Goal: Navigation & Orientation: Find specific page/section

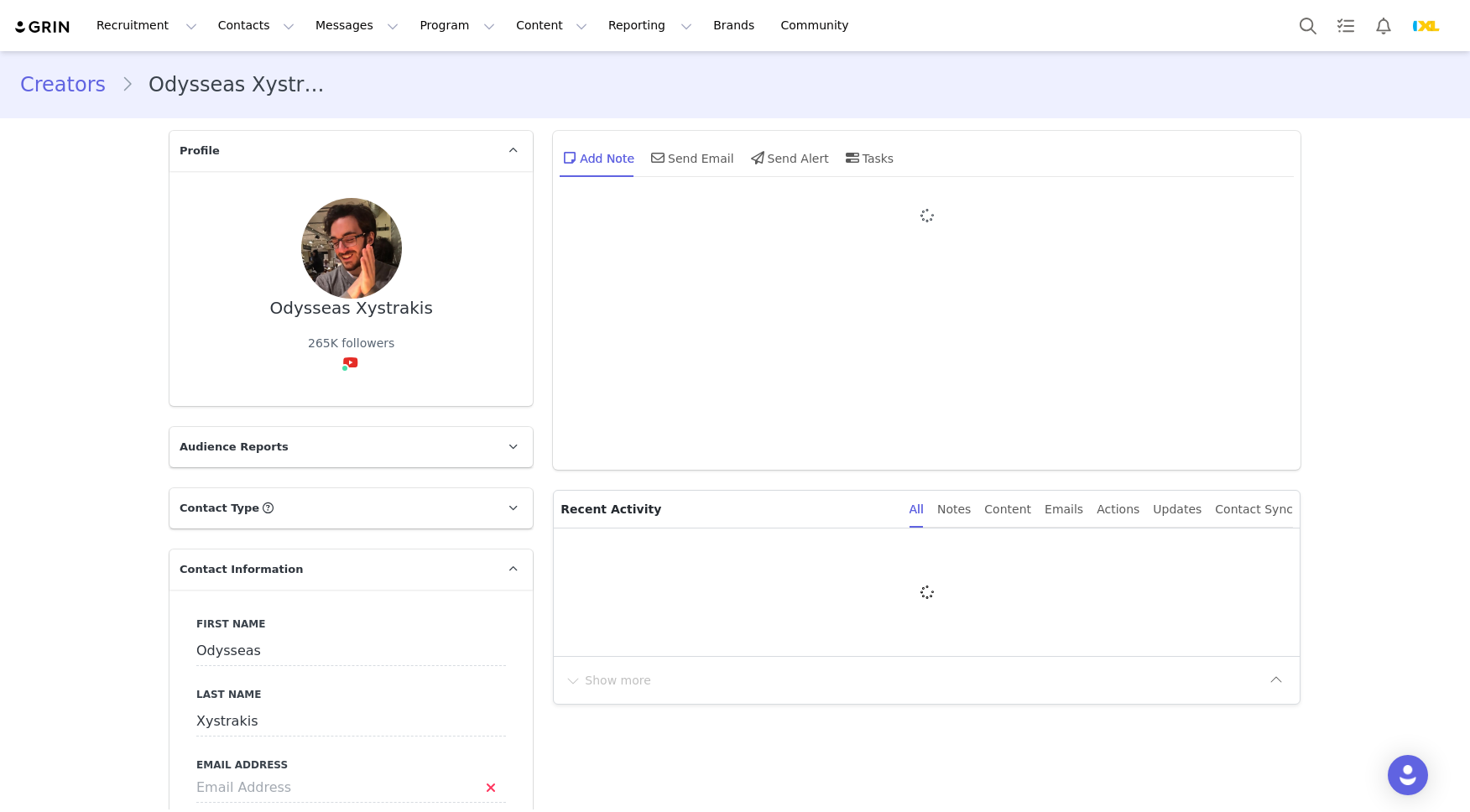
type input "+1 ([GEOGRAPHIC_DATA])"
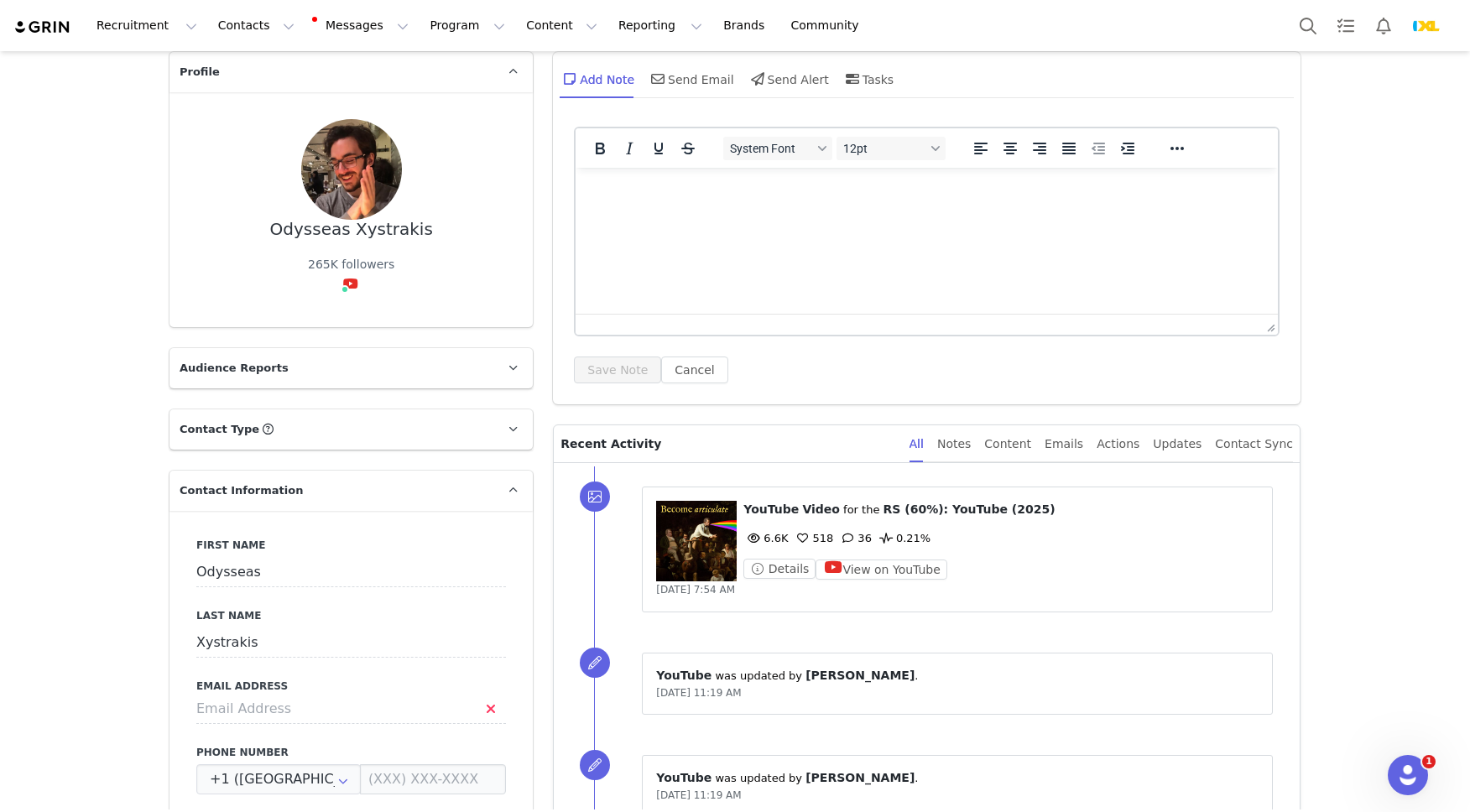
scroll to position [44, 0]
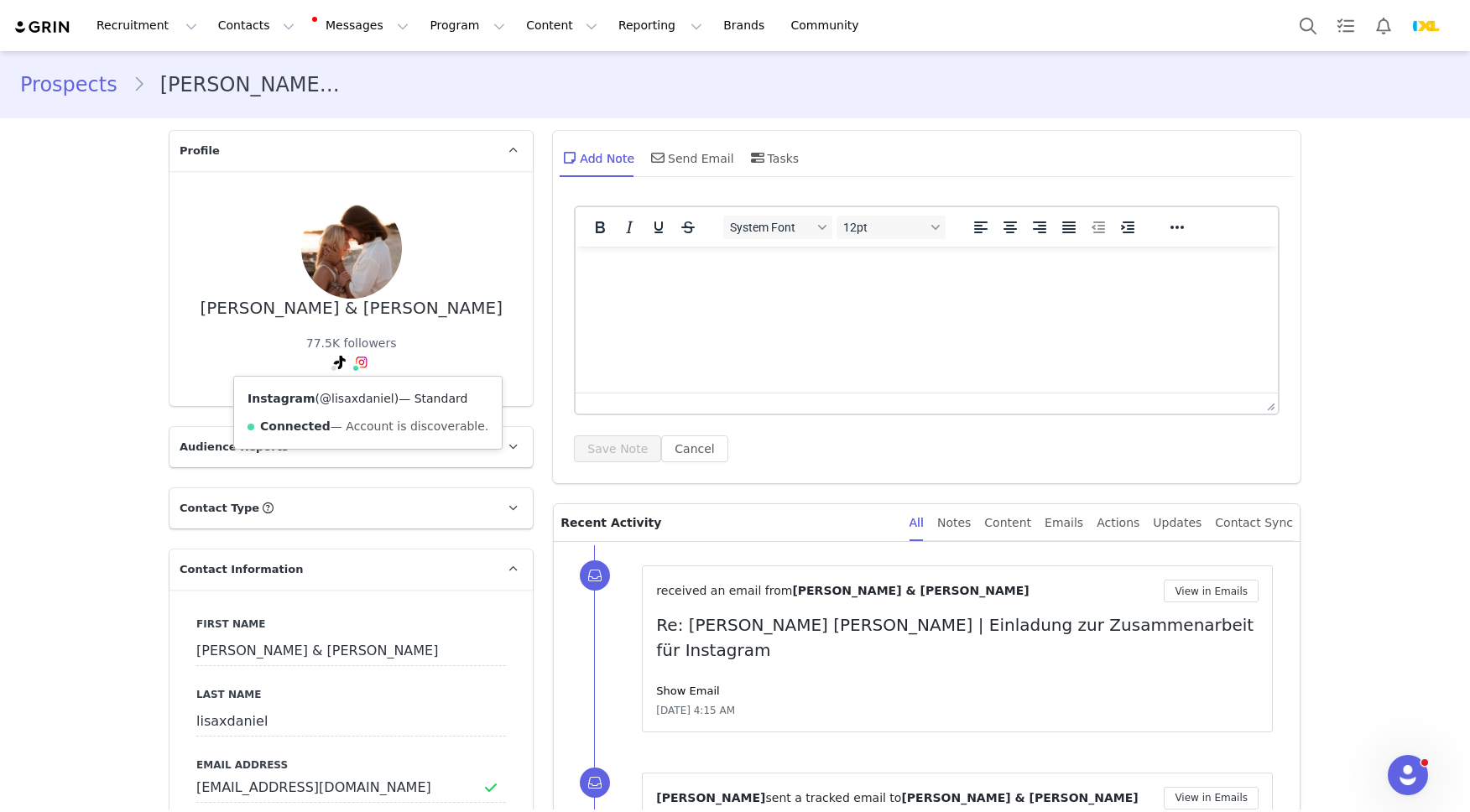
click at [354, 392] on link "@lisaxdaniel" at bounding box center [357, 399] width 75 height 13
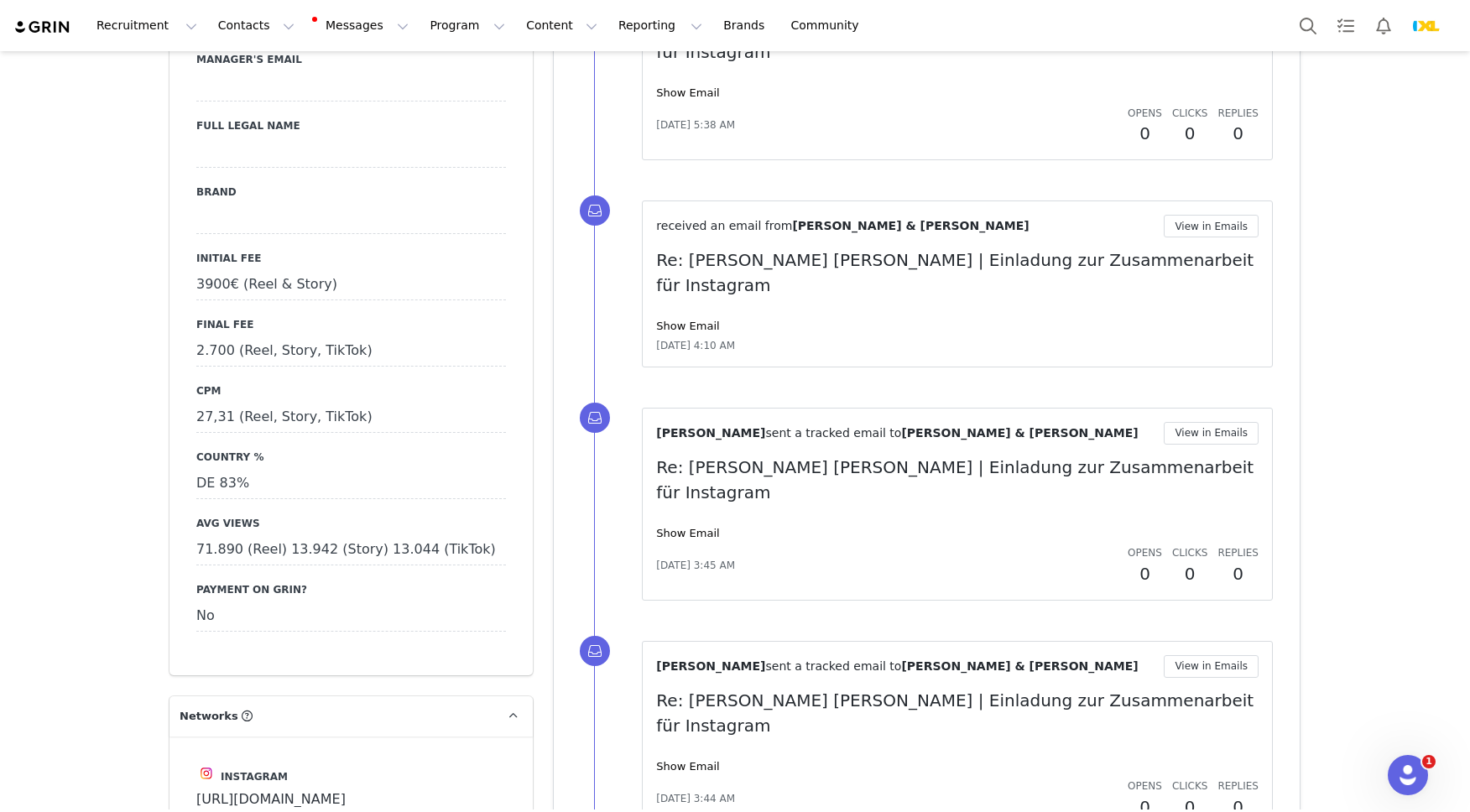
scroll to position [1603, 0]
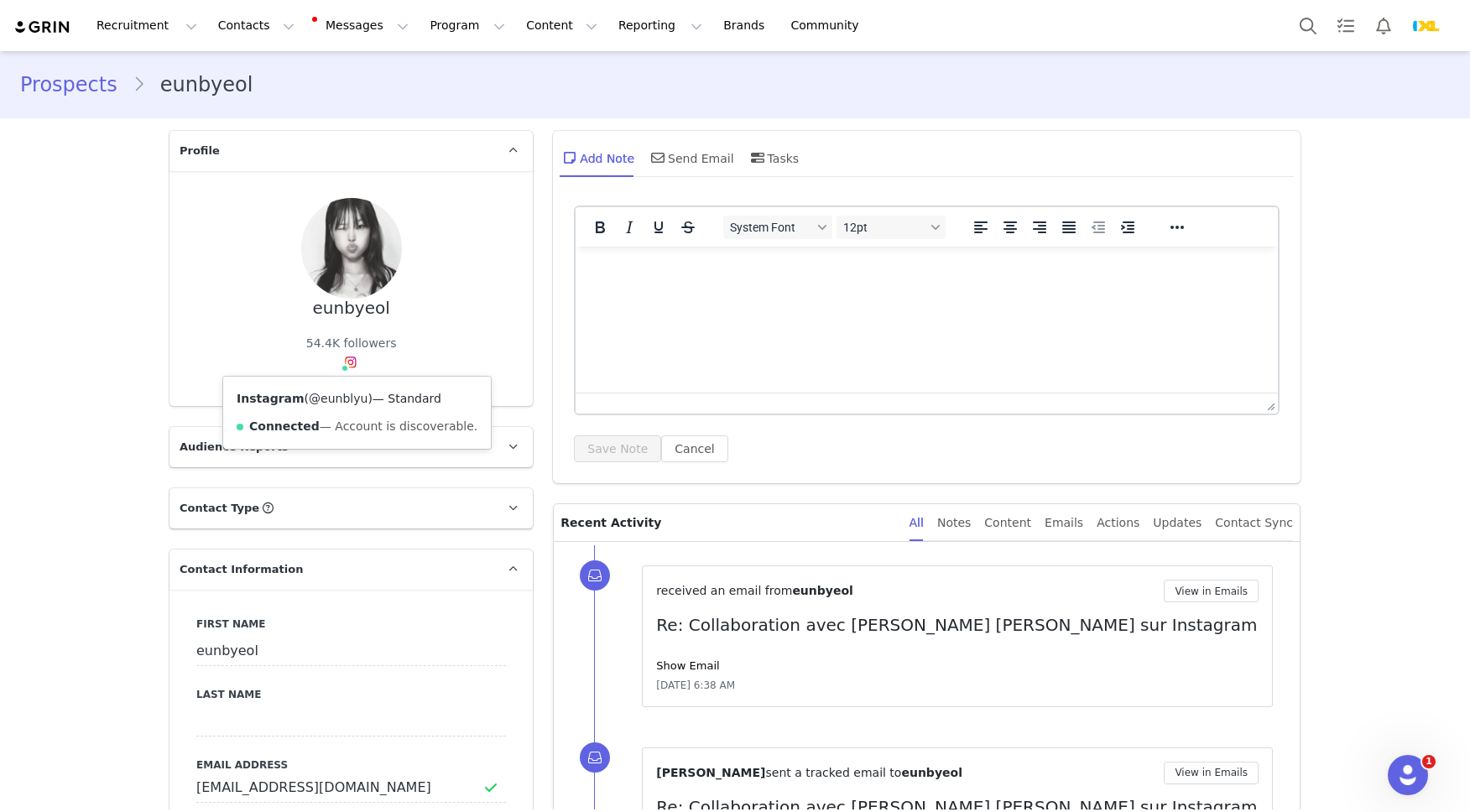
click at [344, 402] on link "@eunblyu" at bounding box center [338, 399] width 58 height 13
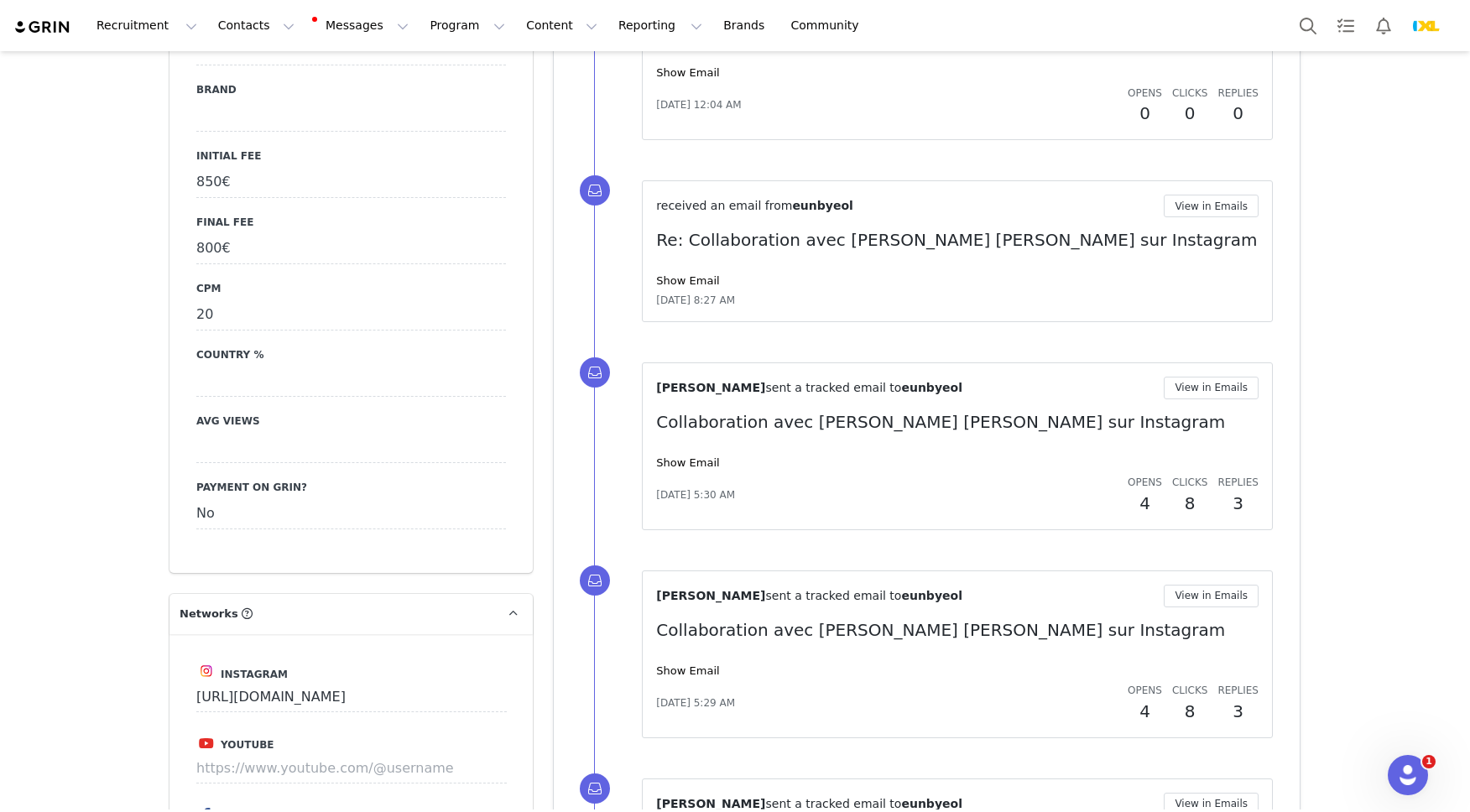
scroll to position [1684, 0]
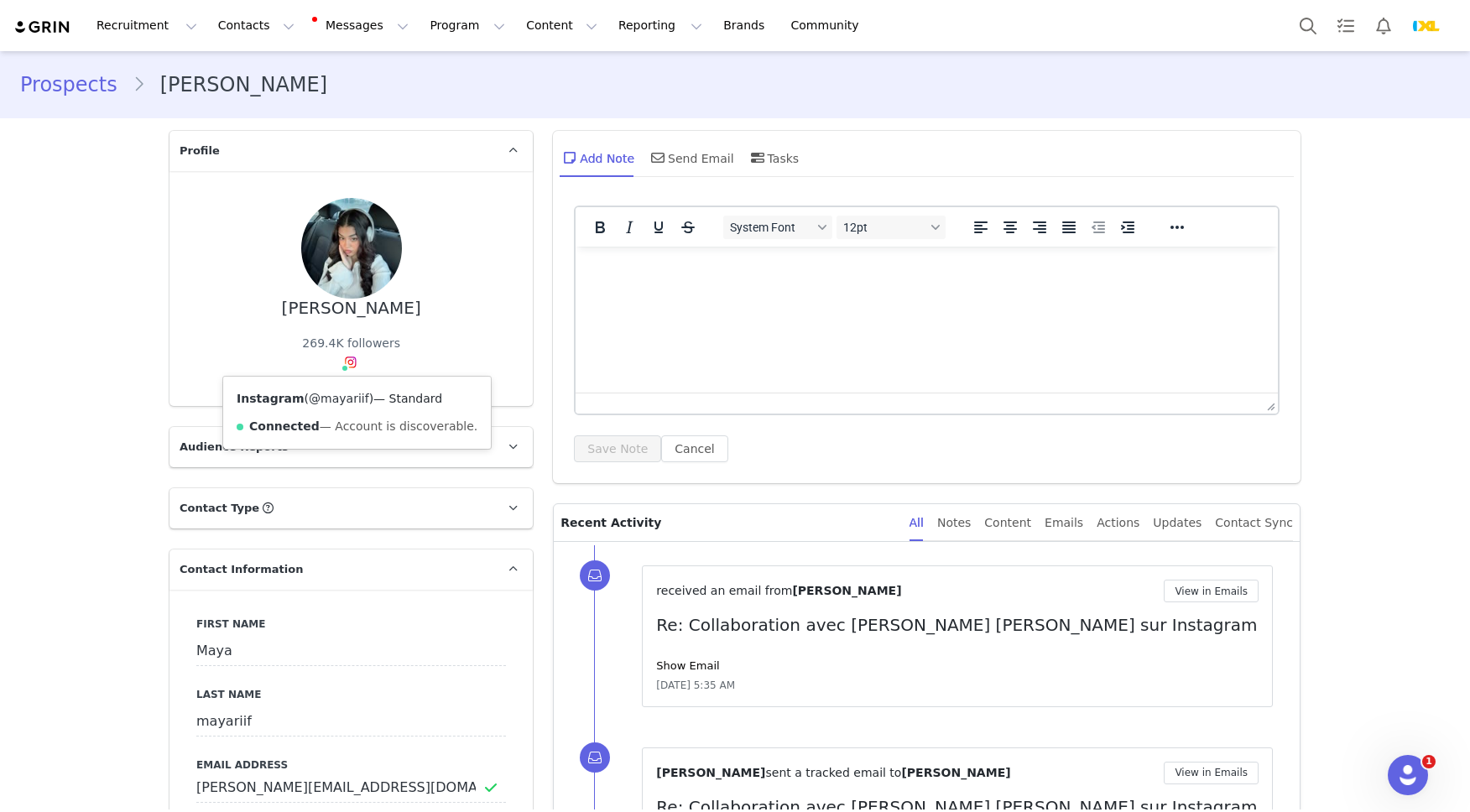
click at [347, 399] on link "@mayariif" at bounding box center [339, 399] width 60 height 13
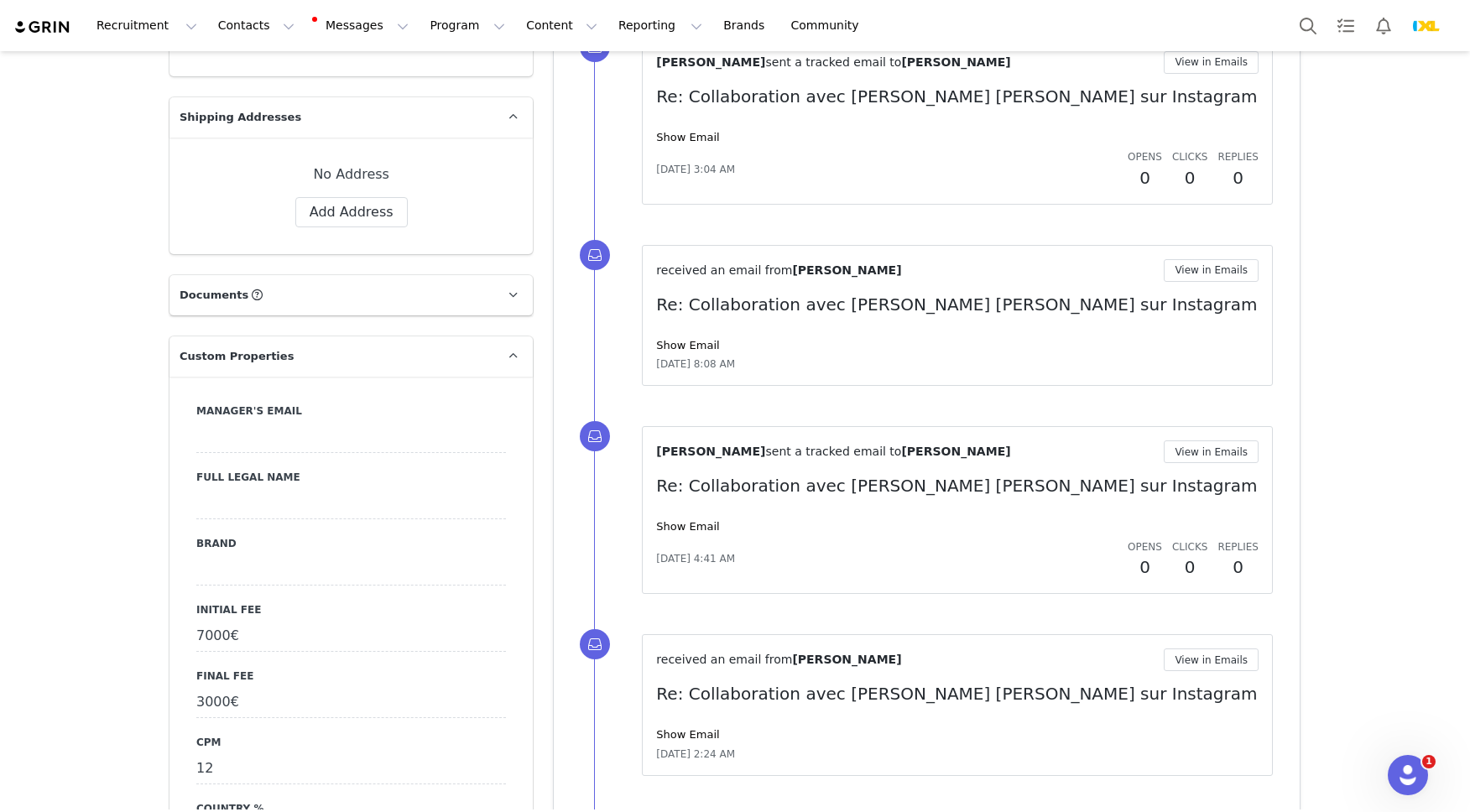
scroll to position [1130, 0]
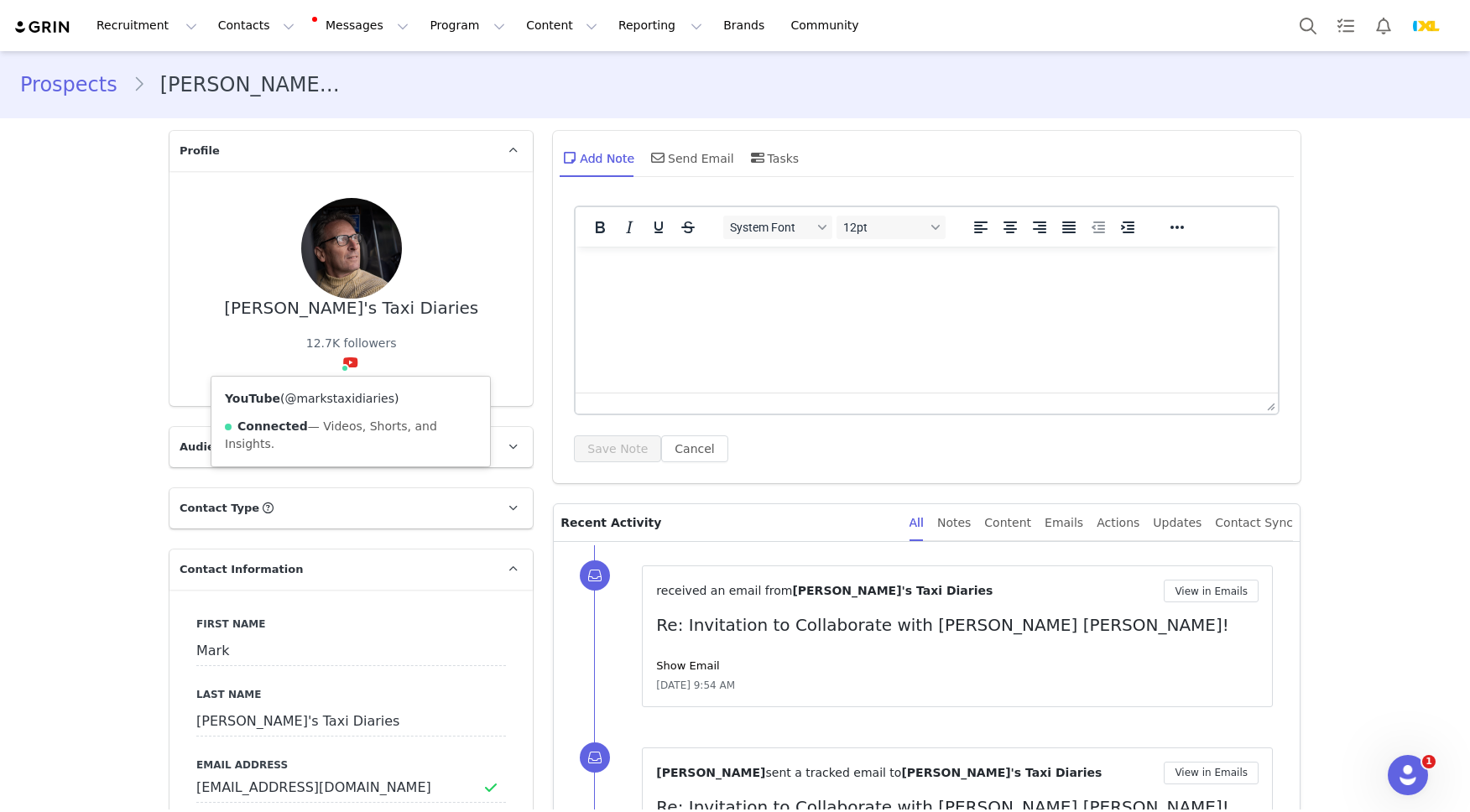
click at [347, 403] on link "@markstaxidiaries" at bounding box center [339, 399] width 110 height 13
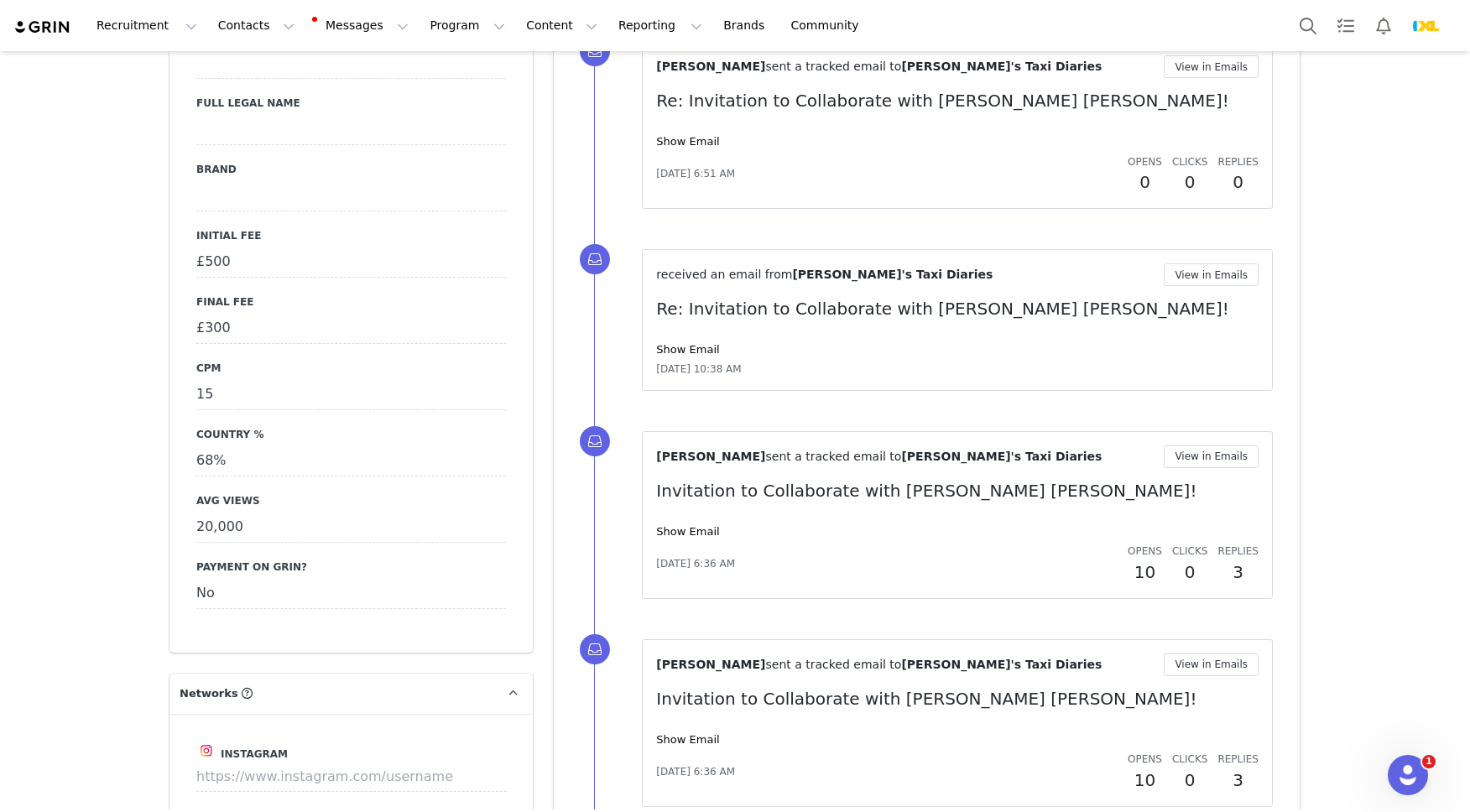
scroll to position [1617, 0]
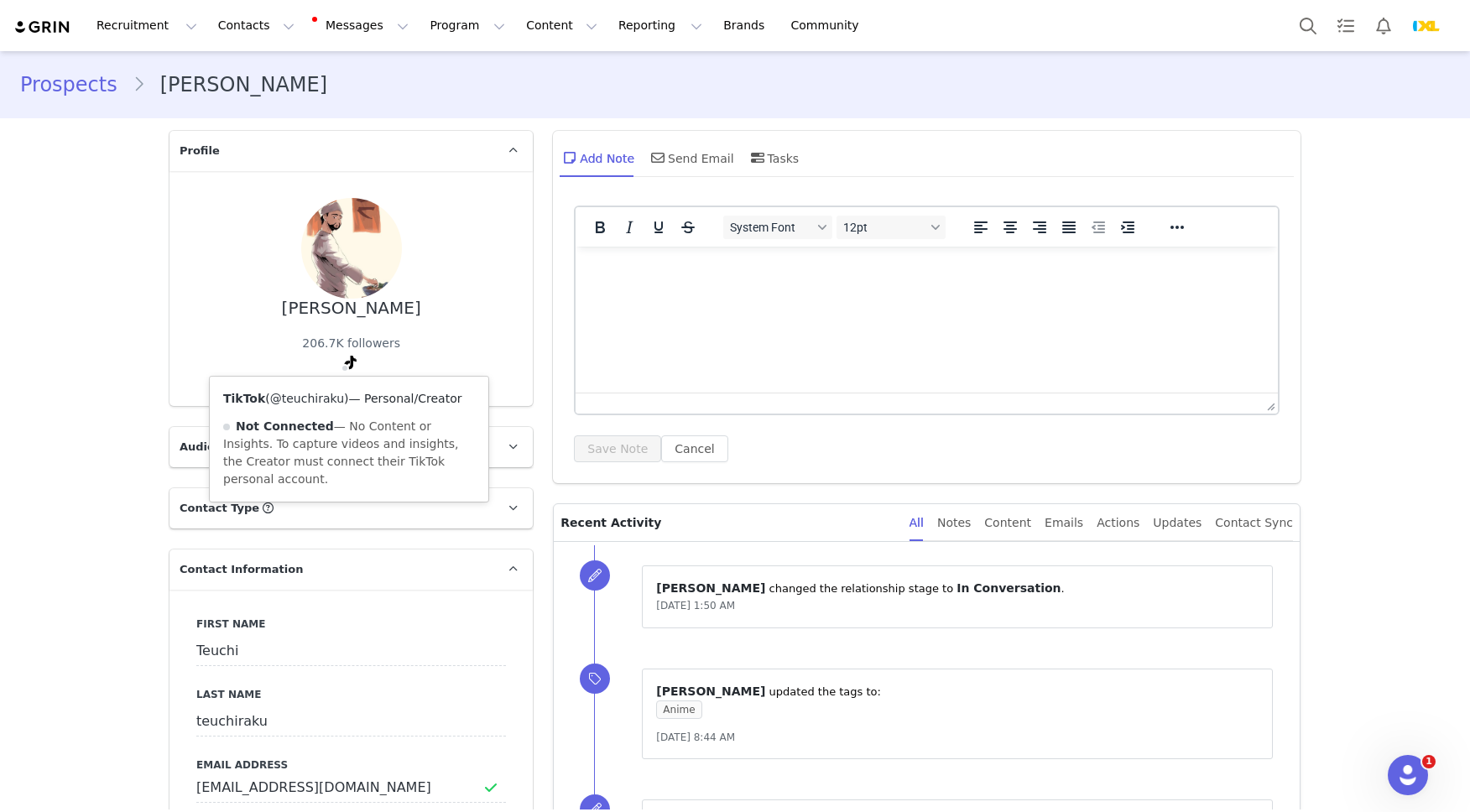
click at [330, 398] on link "@teuchiraku" at bounding box center [307, 399] width 74 height 13
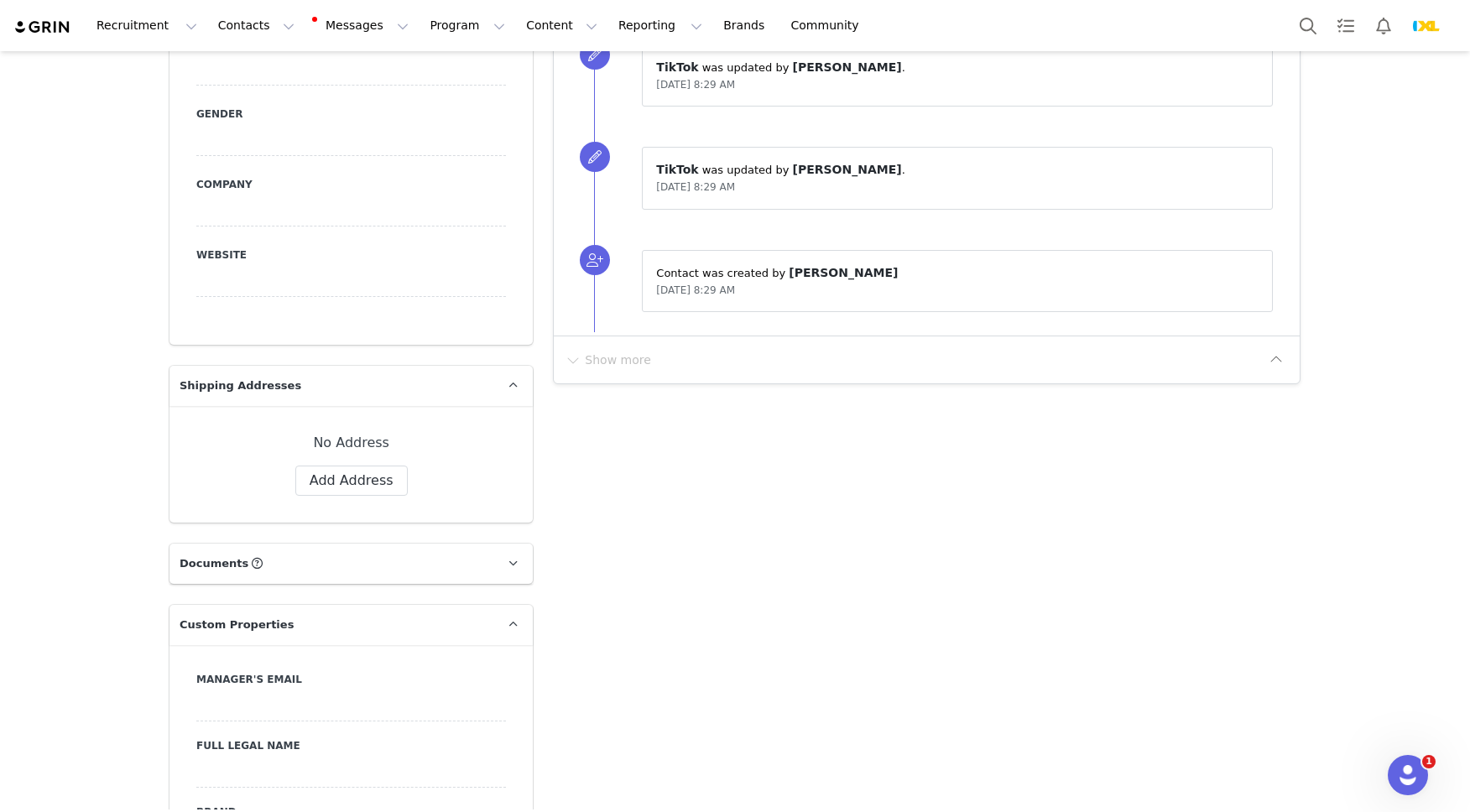
scroll to position [1106, 0]
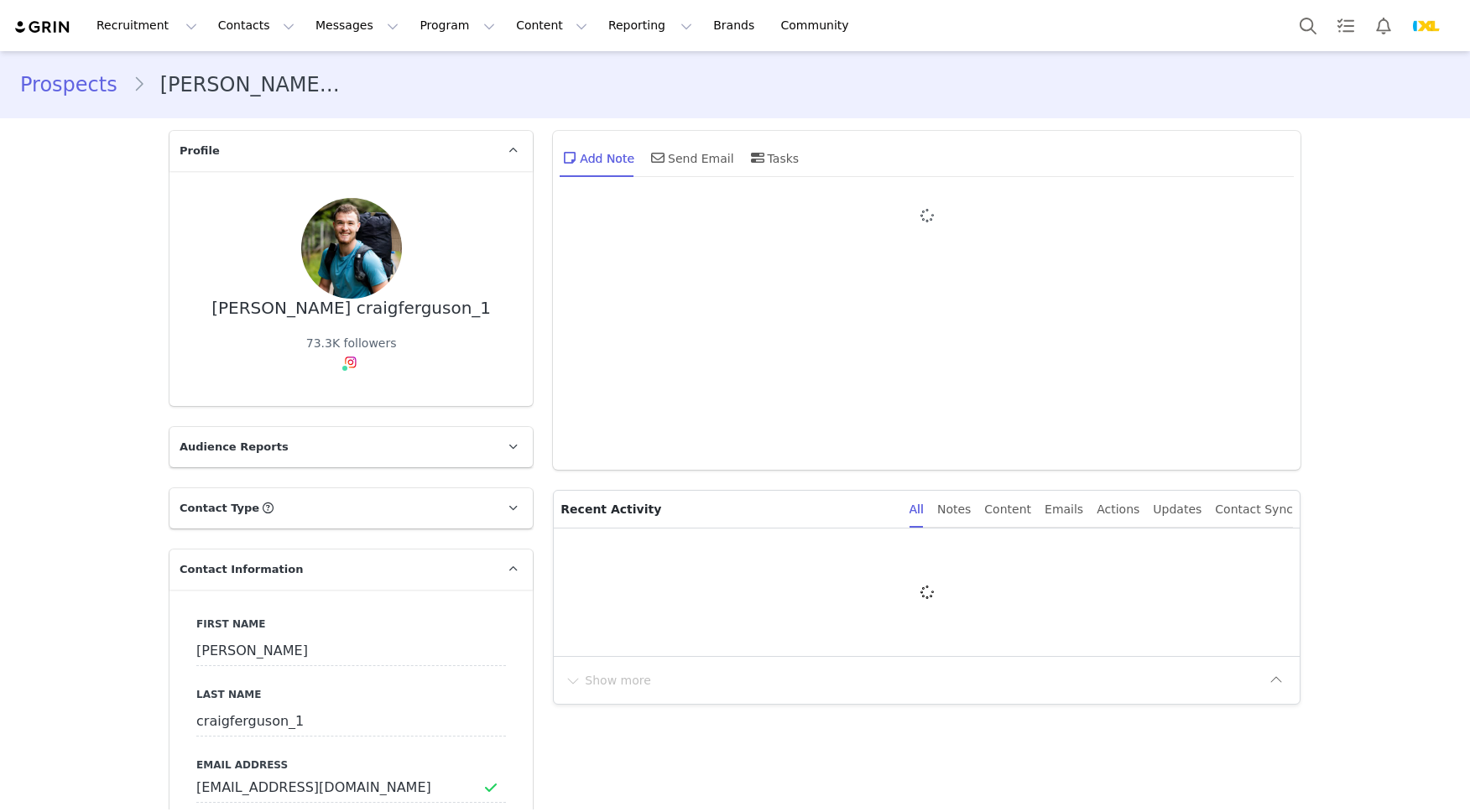
type input "+1 ([GEOGRAPHIC_DATA])"
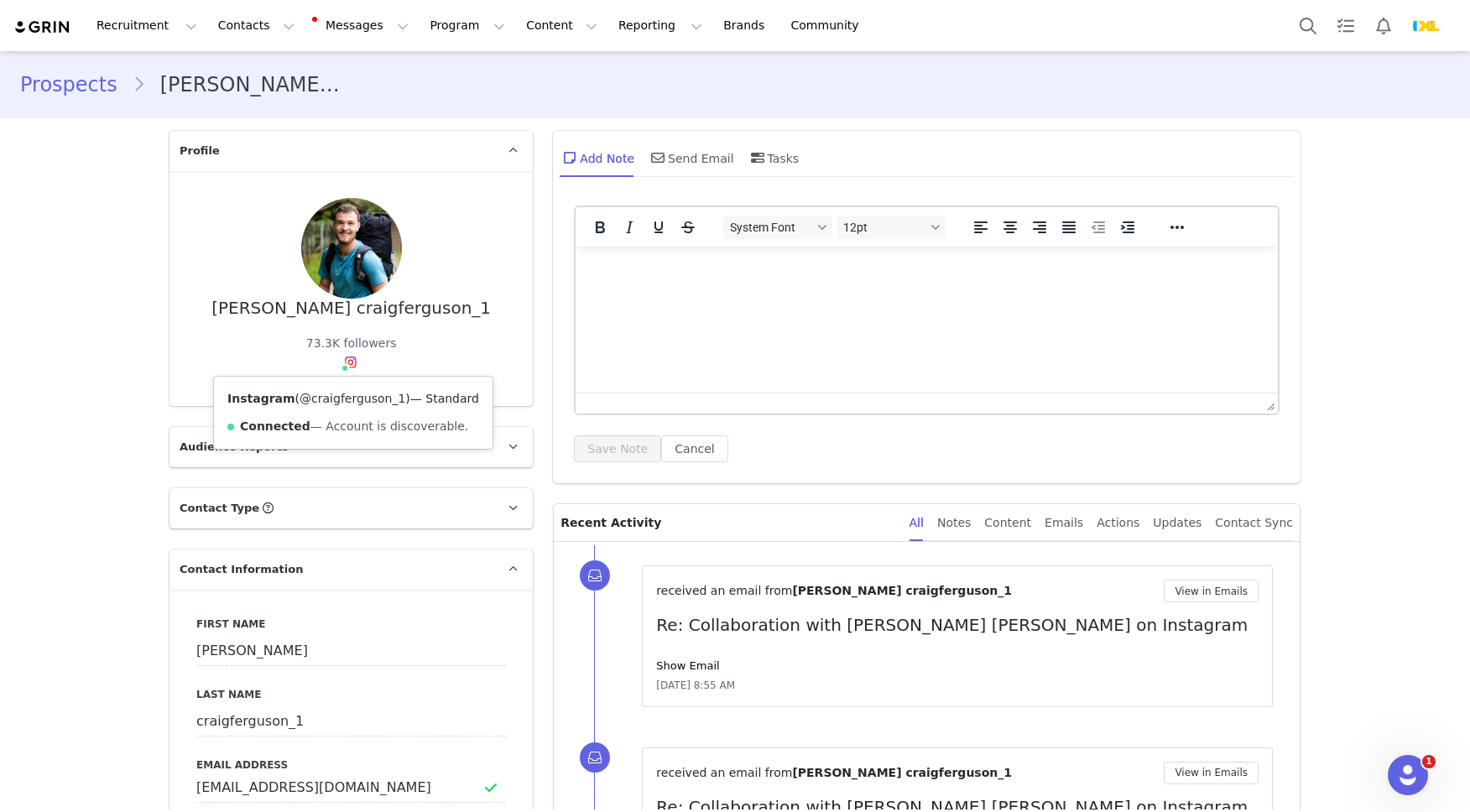
click at [352, 396] on link "@craigferguson_1" at bounding box center [352, 399] width 106 height 13
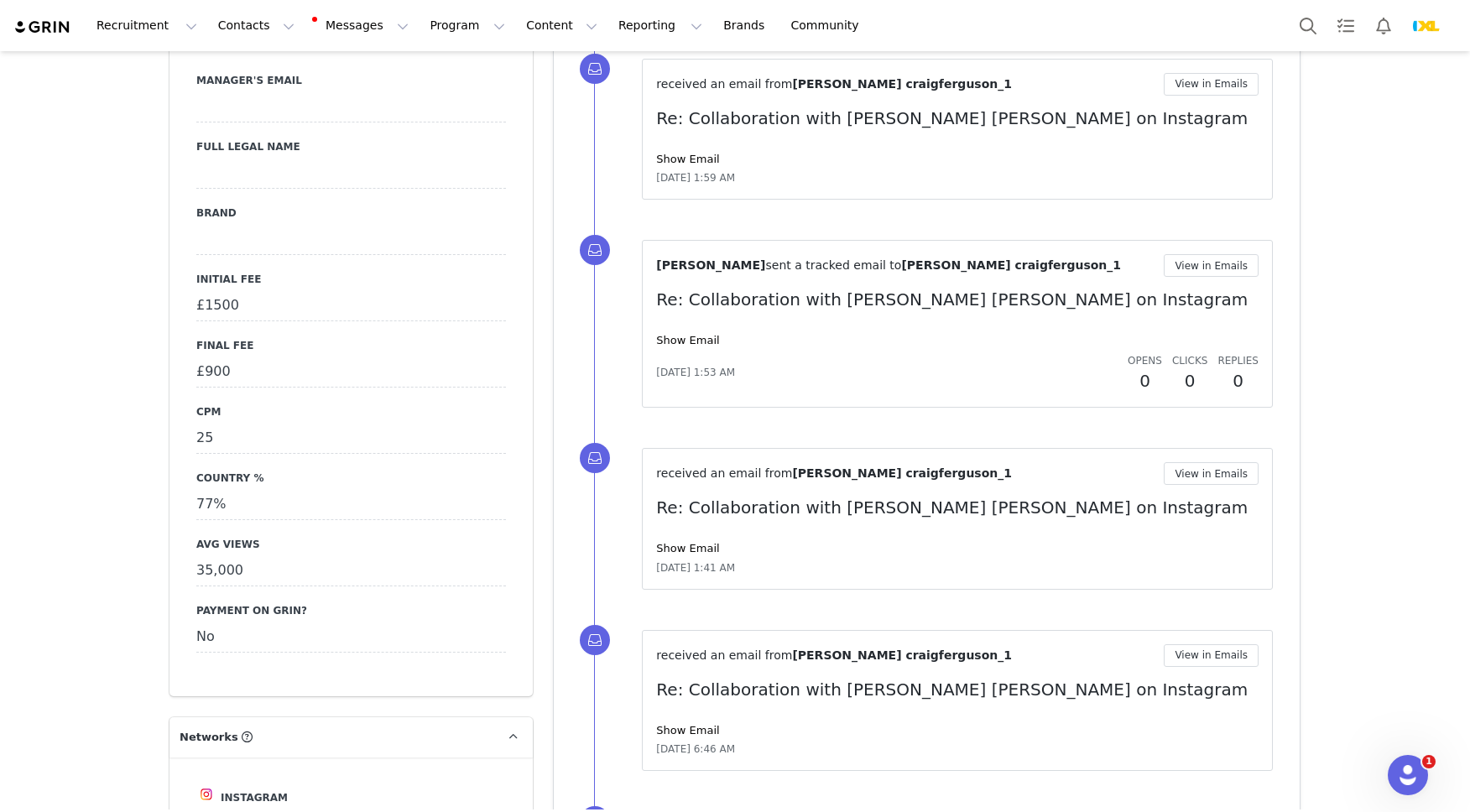
scroll to position [1511, 0]
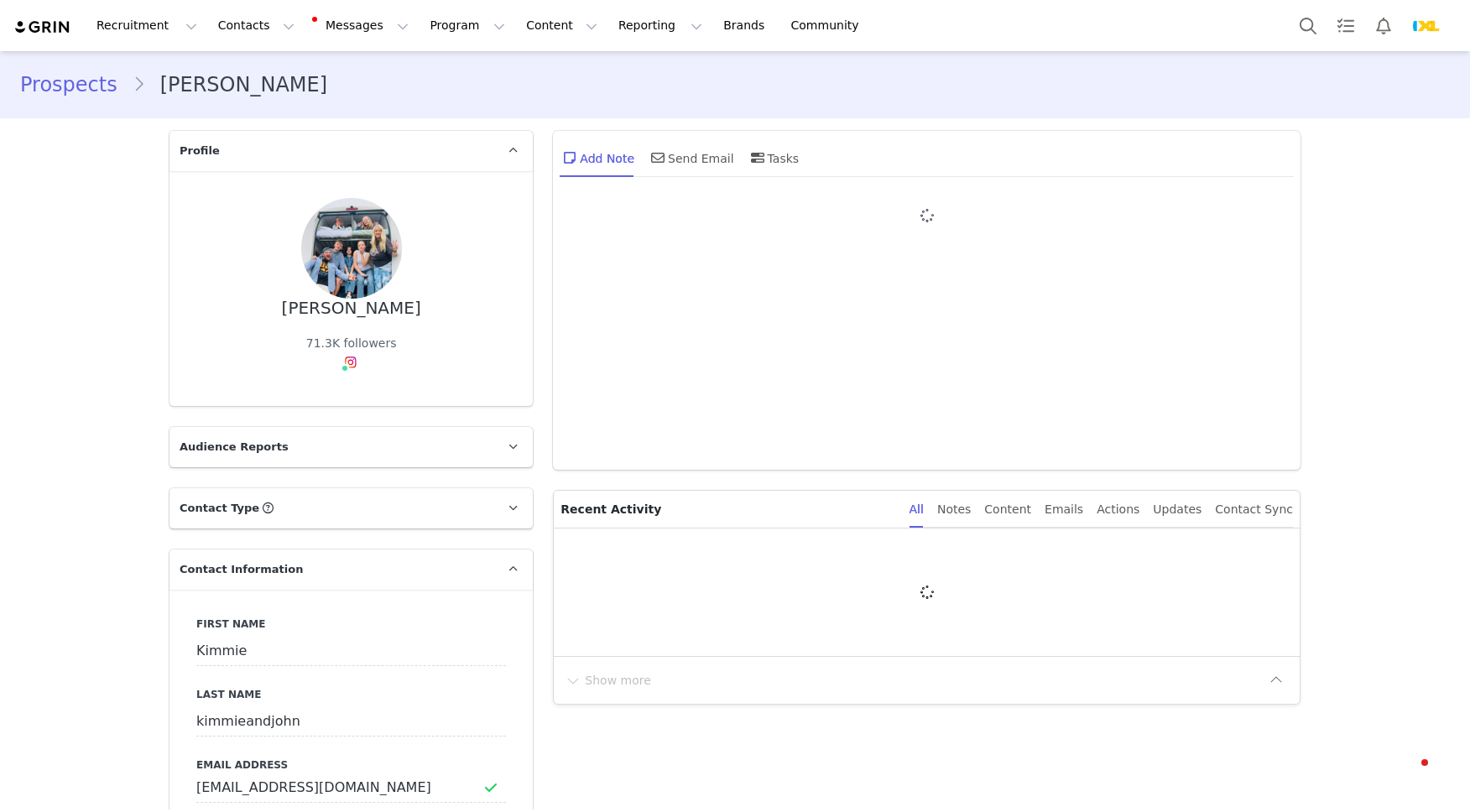
type input "+1 ([GEOGRAPHIC_DATA])"
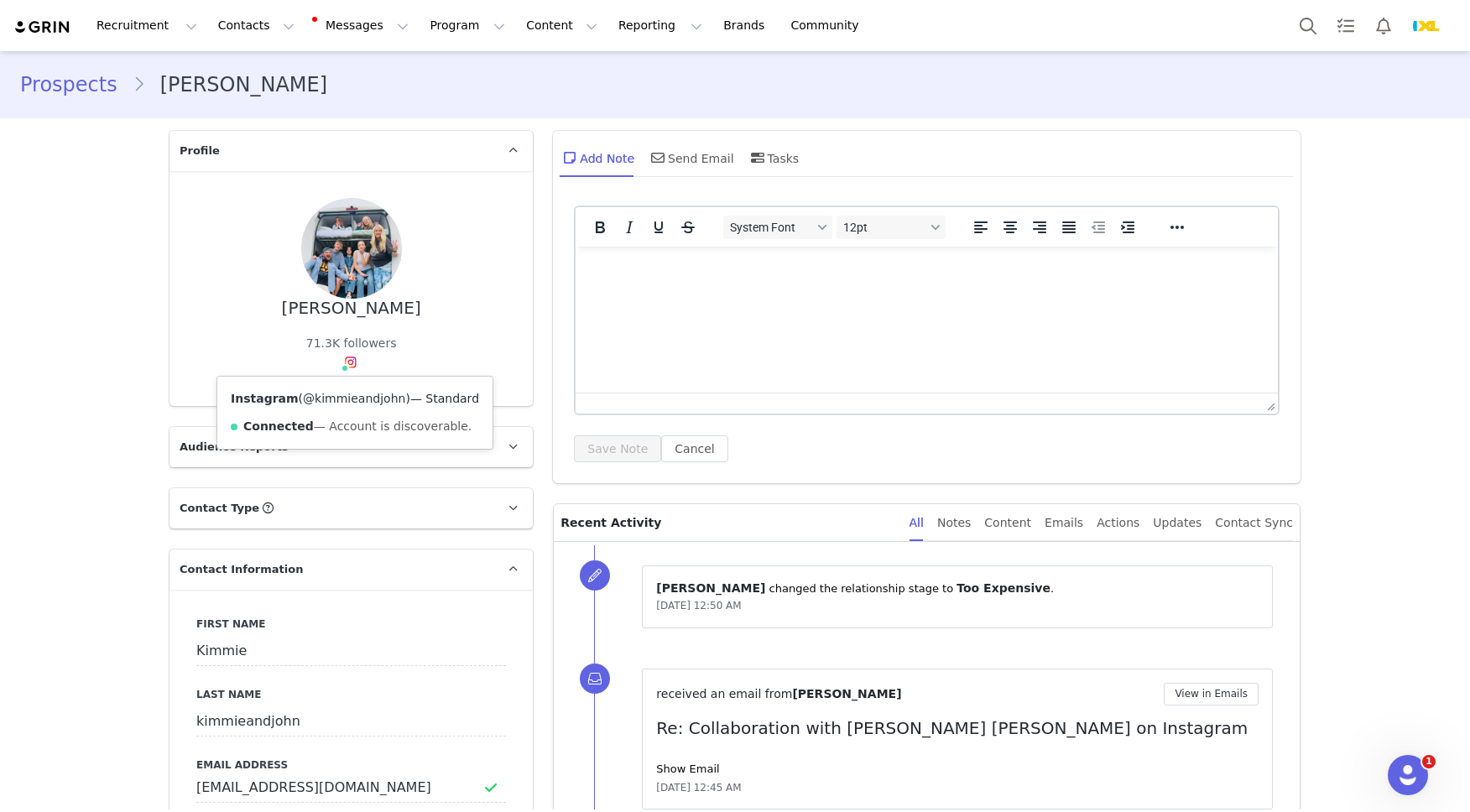
click at [341, 400] on link "@kimmieandjohn" at bounding box center [354, 399] width 102 height 13
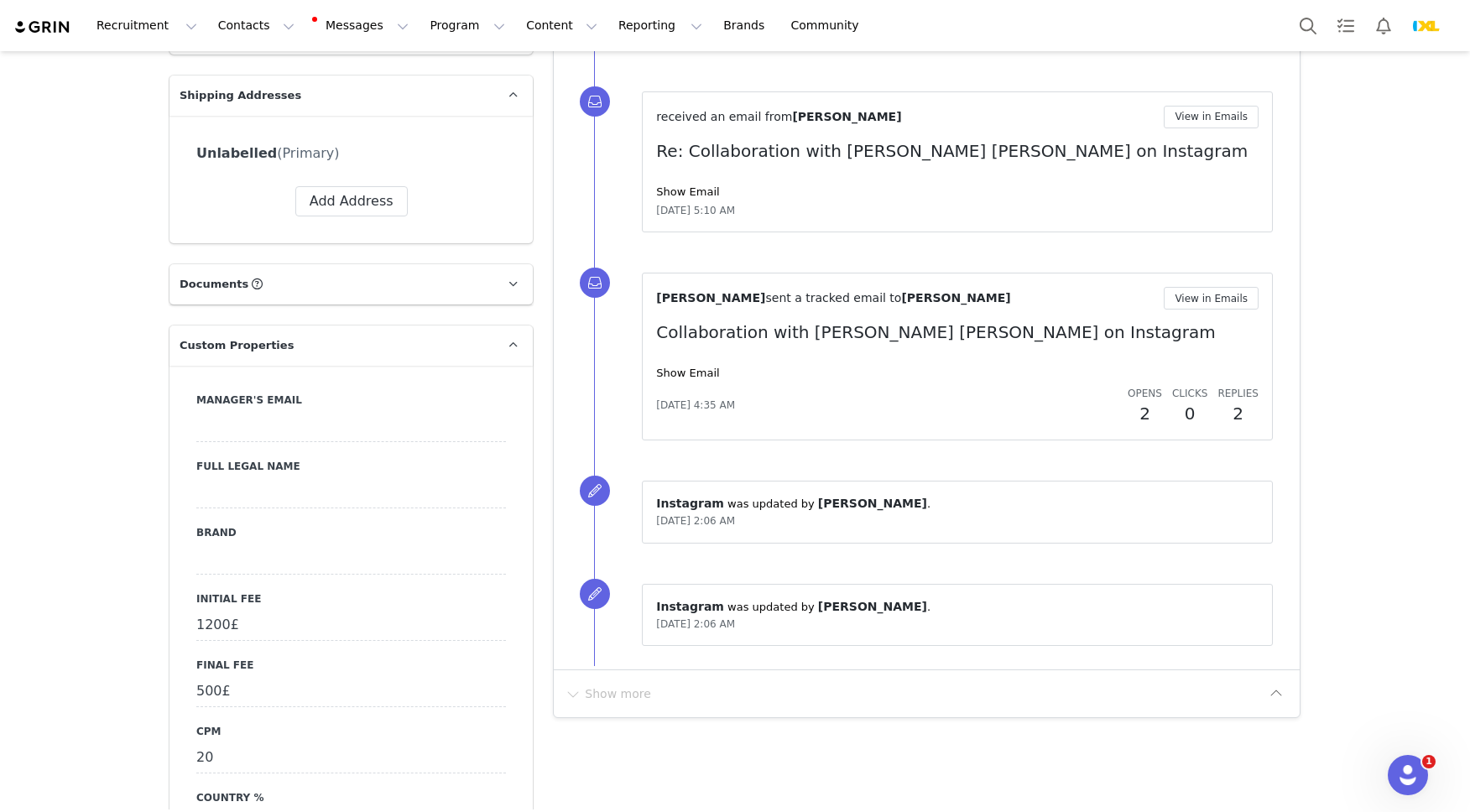
scroll to position [1152, 0]
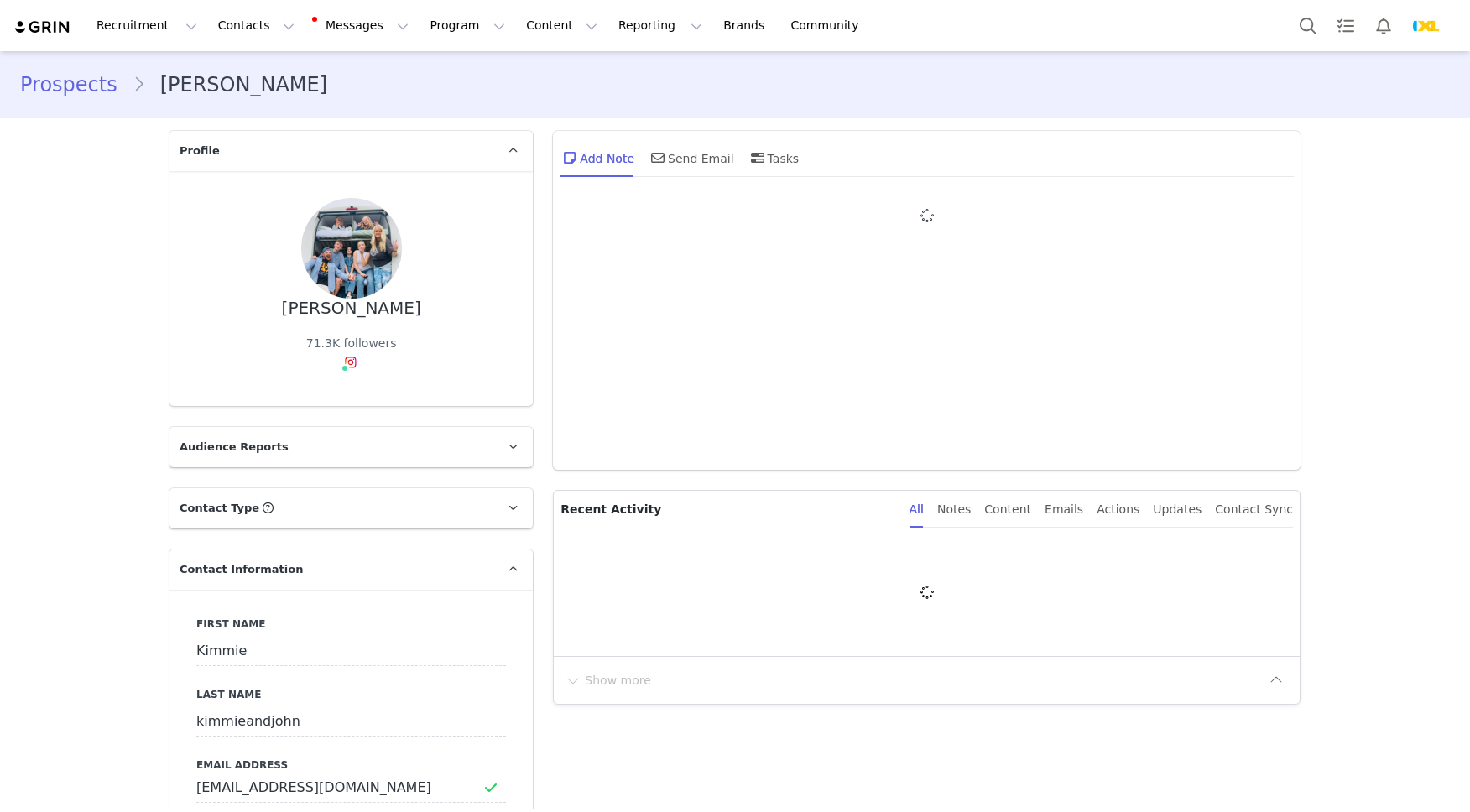
type input "+1 ([GEOGRAPHIC_DATA])"
